Goal: Find specific page/section: Find specific page/section

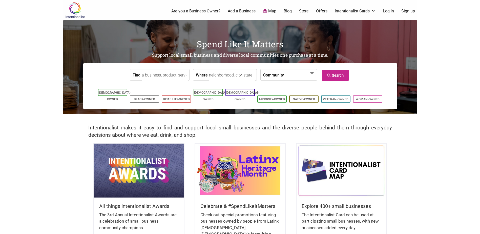
click at [310, 74] on span at bounding box center [312, 73] width 8 height 8
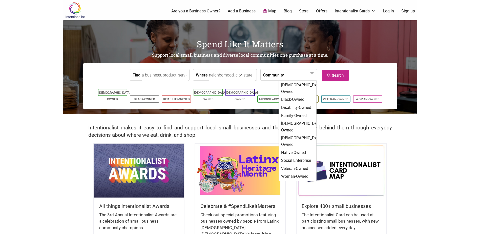
click at [455, 156] on body "× Menu 0 Are you a Business Owner? Add a Business Map Blog Store Offers Intenti…" at bounding box center [240, 117] width 480 height 234
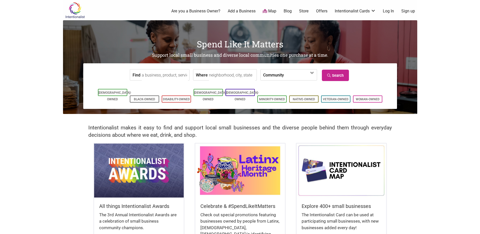
click at [161, 75] on input "Find" at bounding box center [165, 74] width 46 height 11
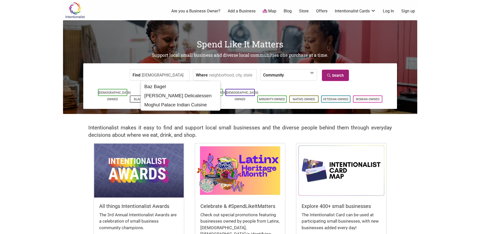
type input "[DEMOGRAPHIC_DATA]"
click at [334, 75] on link "Search" at bounding box center [335, 75] width 27 height 11
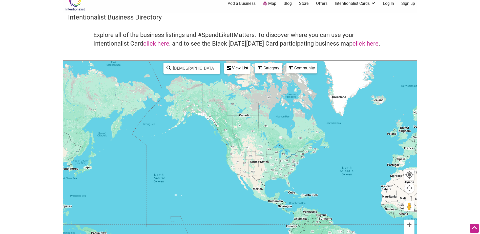
scroll to position [0, 0]
